Goal: Task Accomplishment & Management: Manage account settings

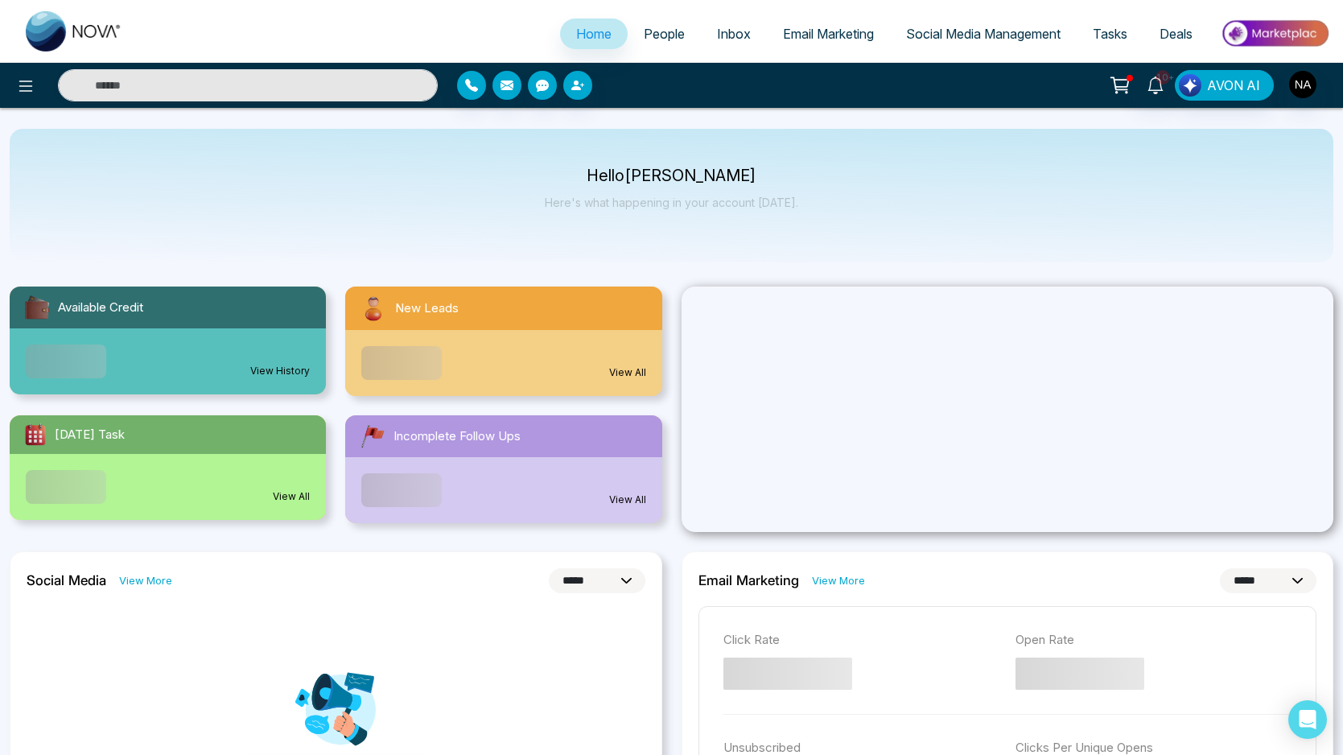
select select "*"
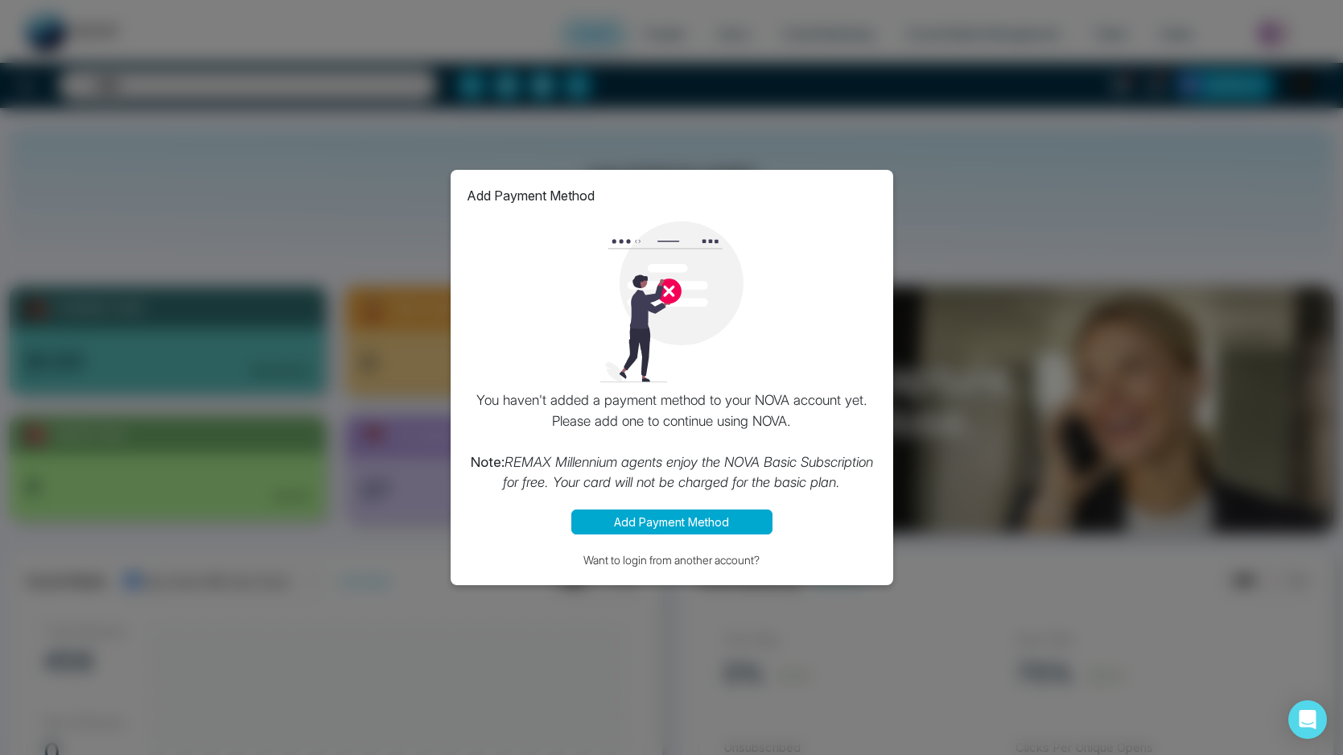
click at [918, 254] on div "Add Payment Method You haven't added a payment method to your NOVA account yet.…" at bounding box center [671, 377] width 1343 height 755
click at [686, 561] on button "Want to login from another account?" at bounding box center [672, 560] width 410 height 19
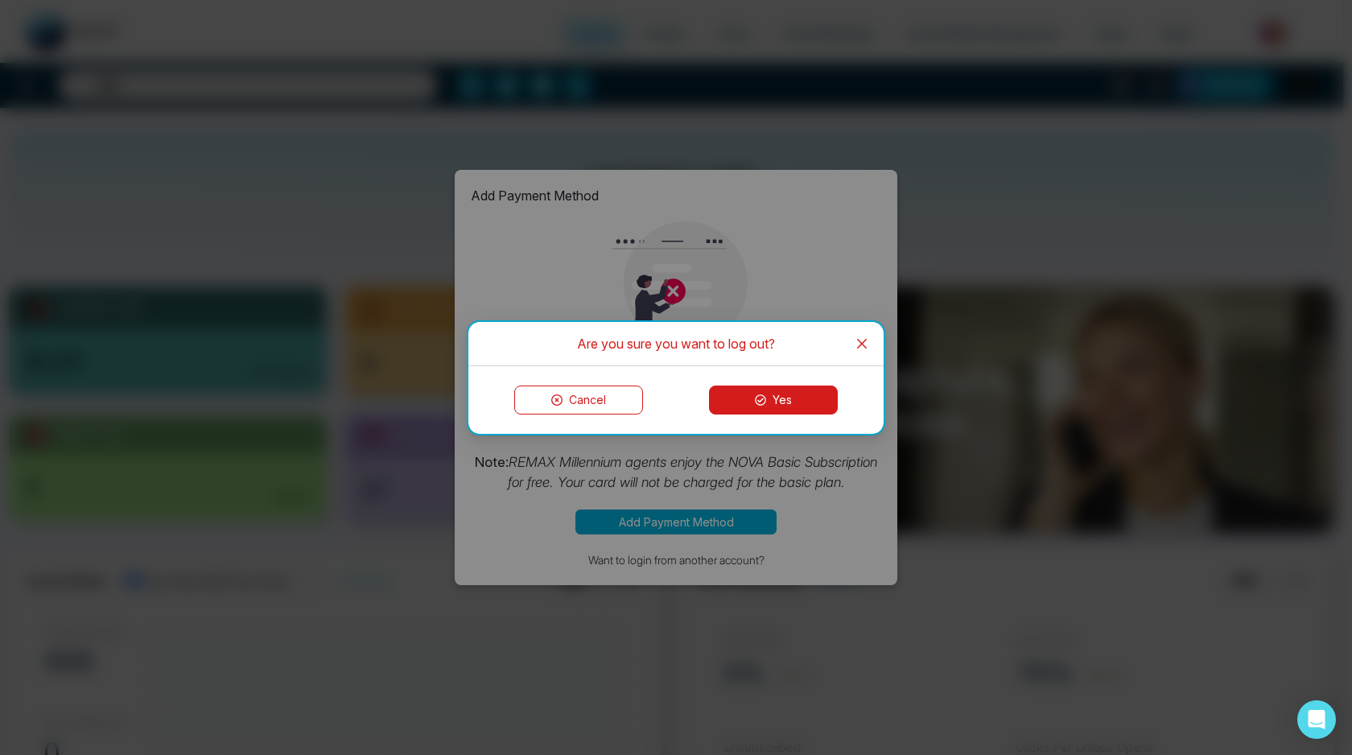
click at [767, 399] on button "Yes" at bounding box center [773, 400] width 129 height 29
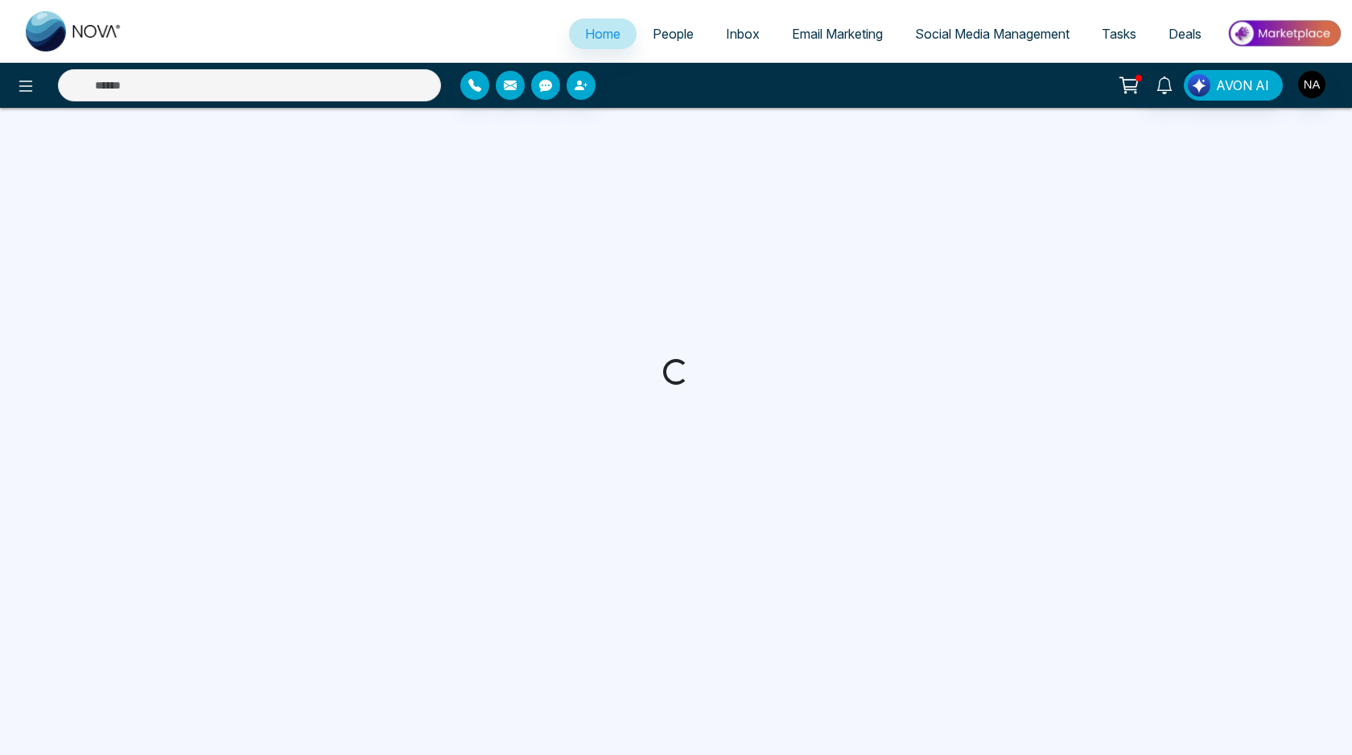
select select "*"
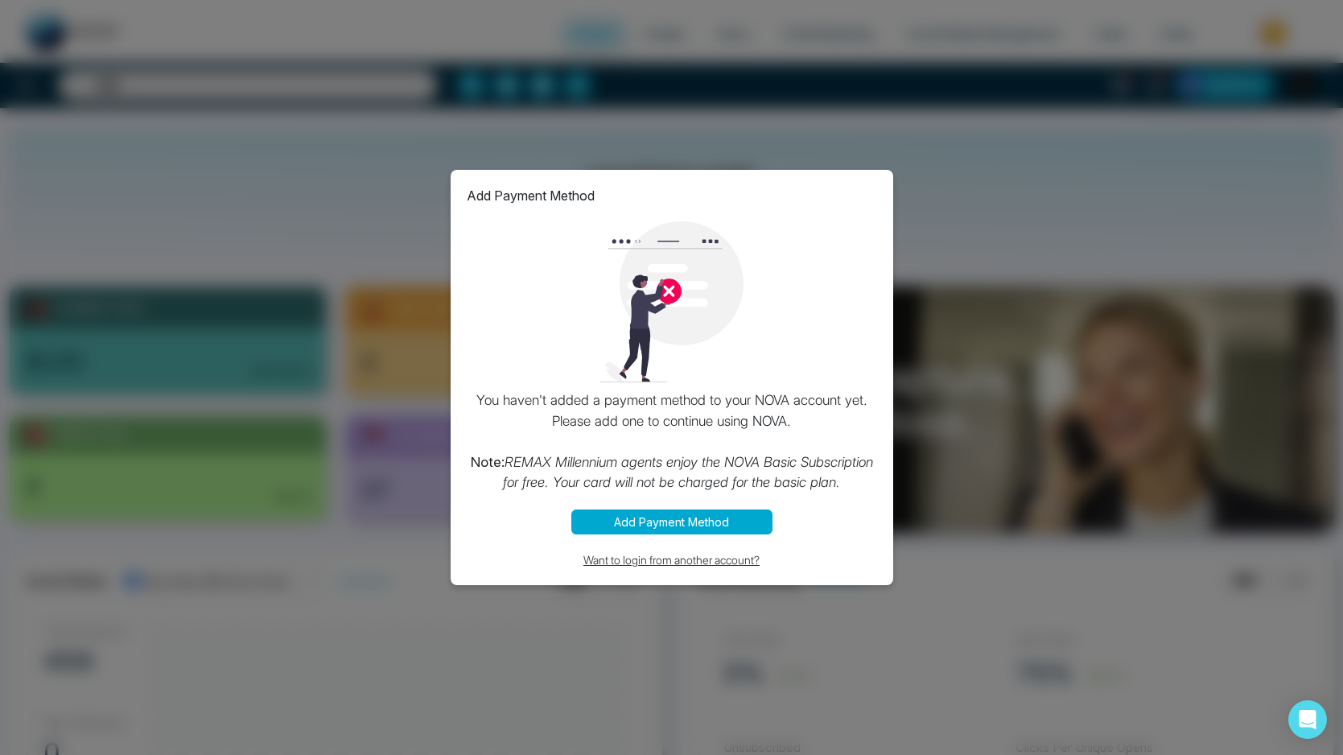
click at [642, 560] on button "Want to login from another account?" at bounding box center [672, 560] width 410 height 19
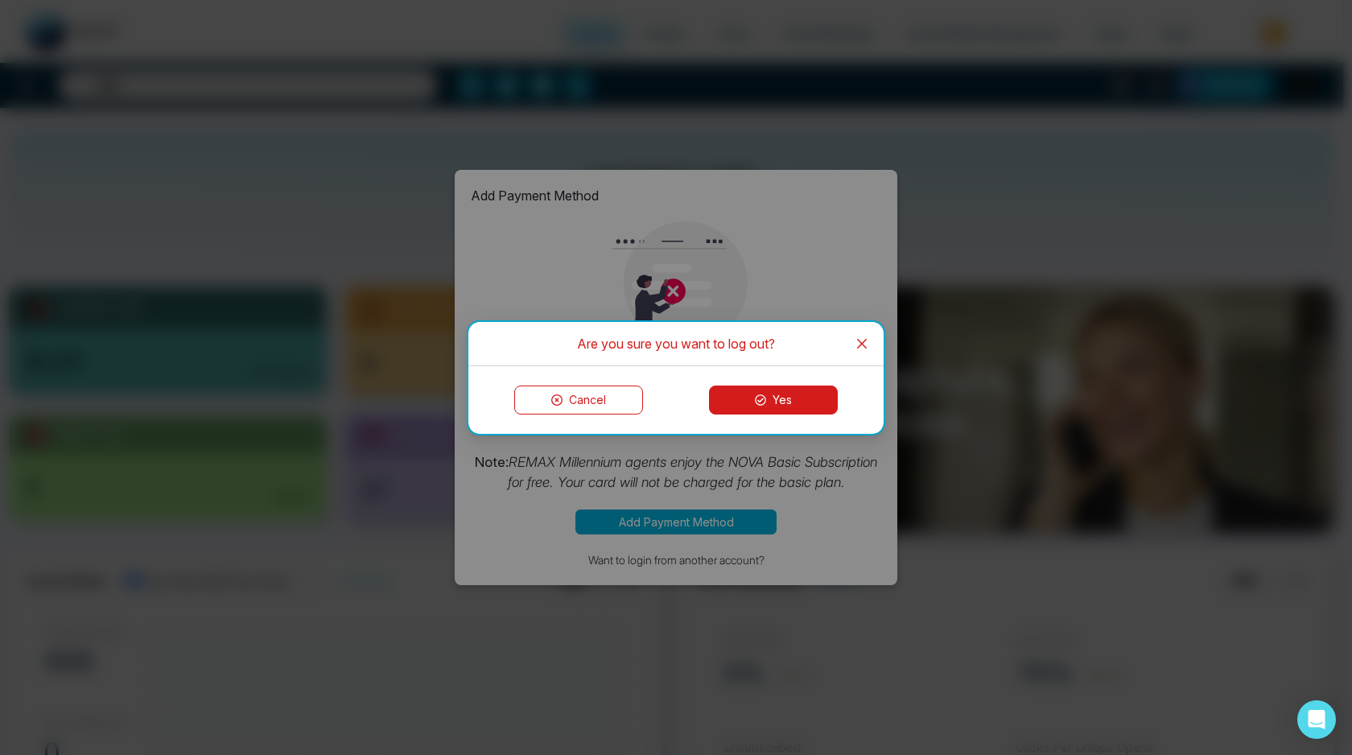
click at [757, 390] on button "Yes" at bounding box center [773, 400] width 129 height 29
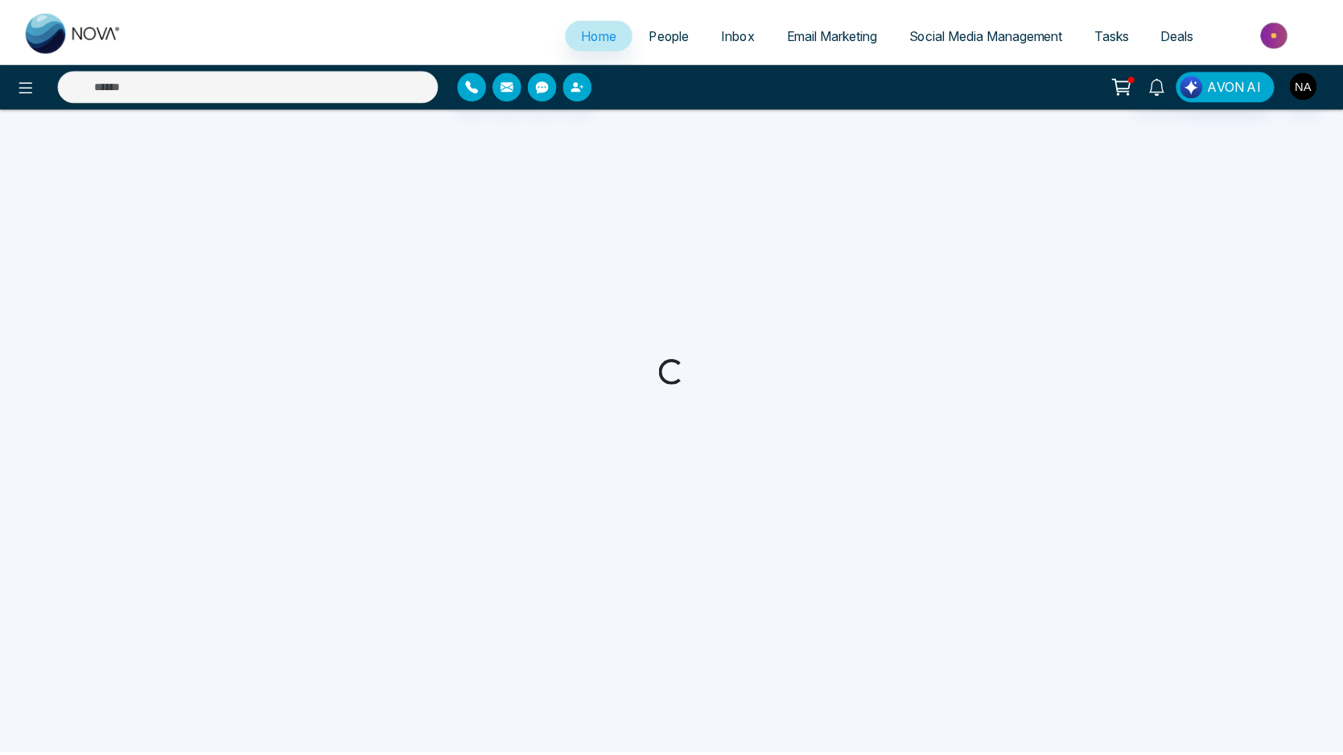
select select "*"
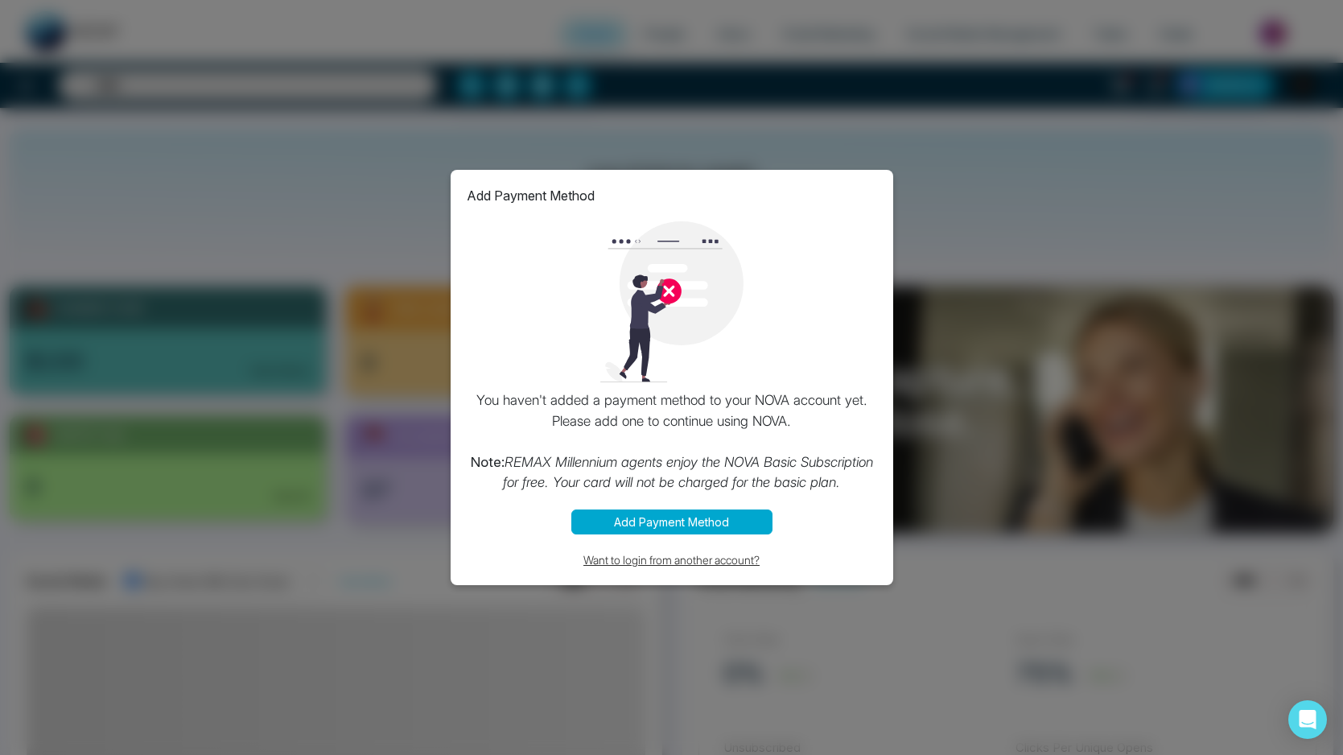
click at [666, 561] on button "Want to login from another account?" at bounding box center [672, 560] width 410 height 19
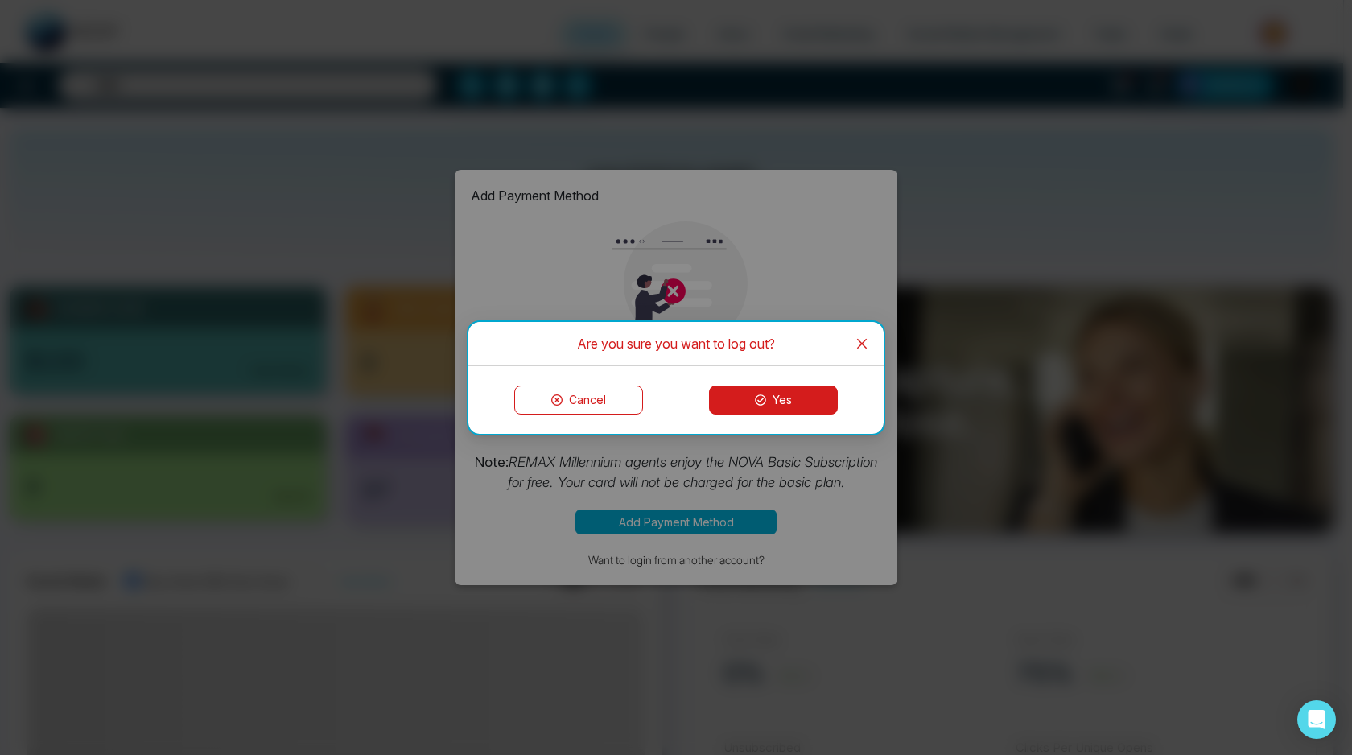
click at [750, 400] on button "Yes" at bounding box center [773, 400] width 129 height 29
